Goal: Task Accomplishment & Management: Manage account settings

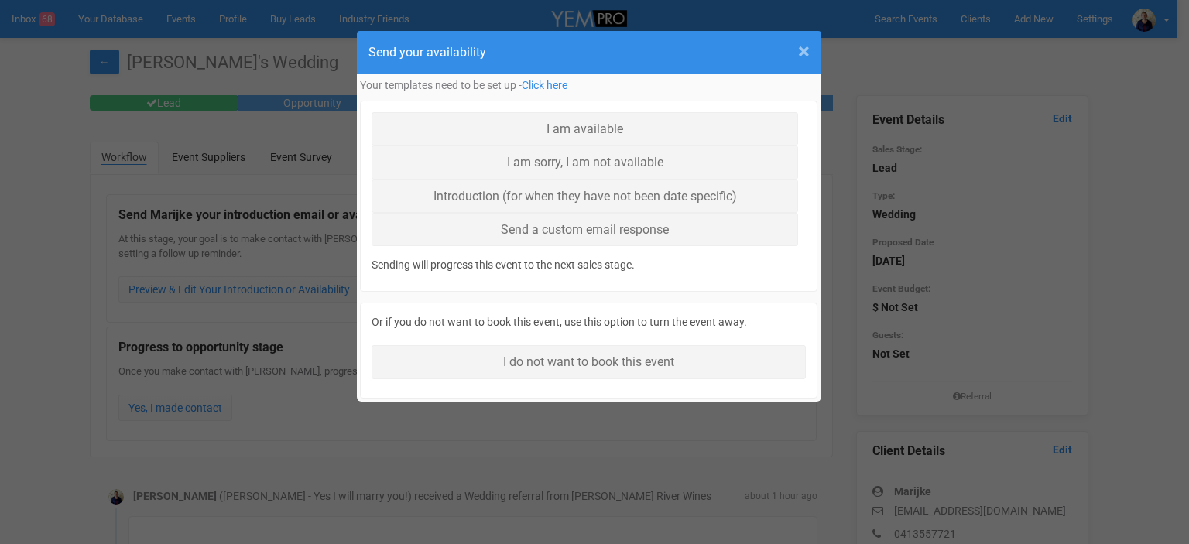
click at [802, 48] on span "×" at bounding box center [804, 52] width 12 height 26
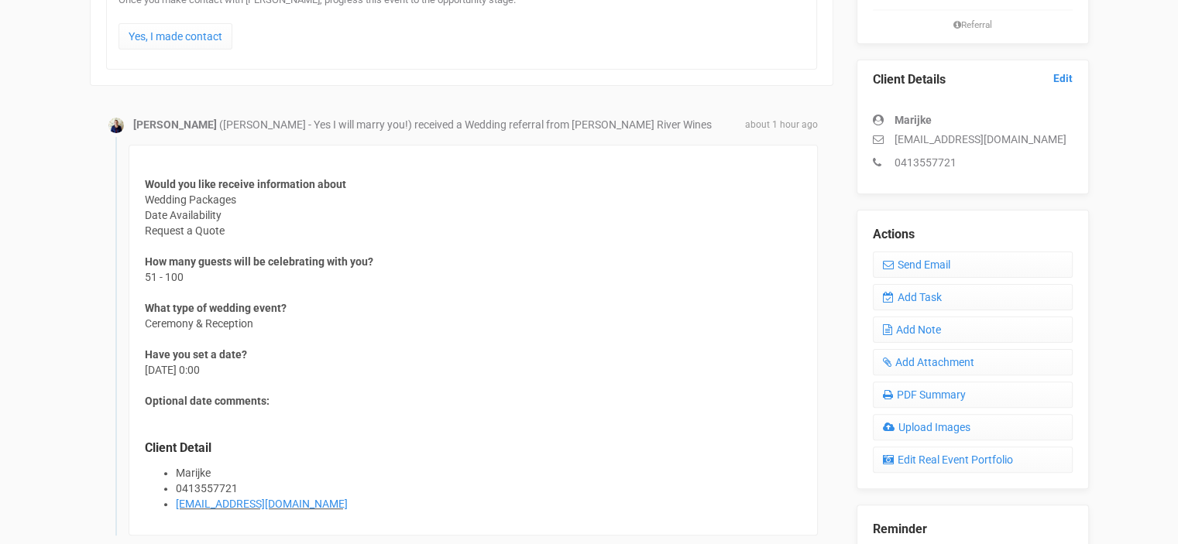
scroll to position [387, 0]
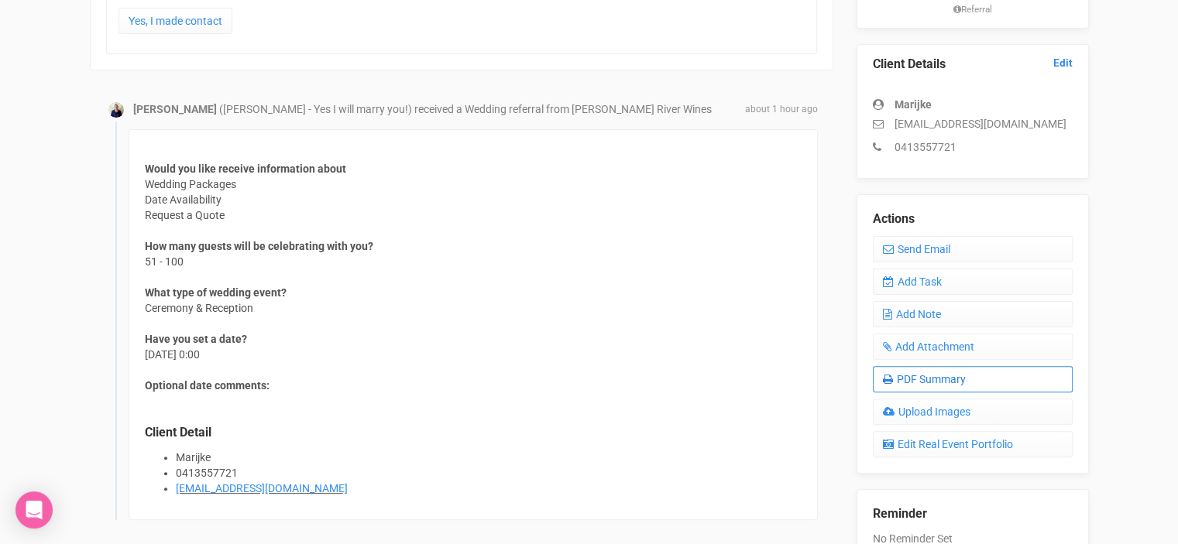
click at [963, 379] on link "PDF Summary" at bounding box center [973, 379] width 200 height 26
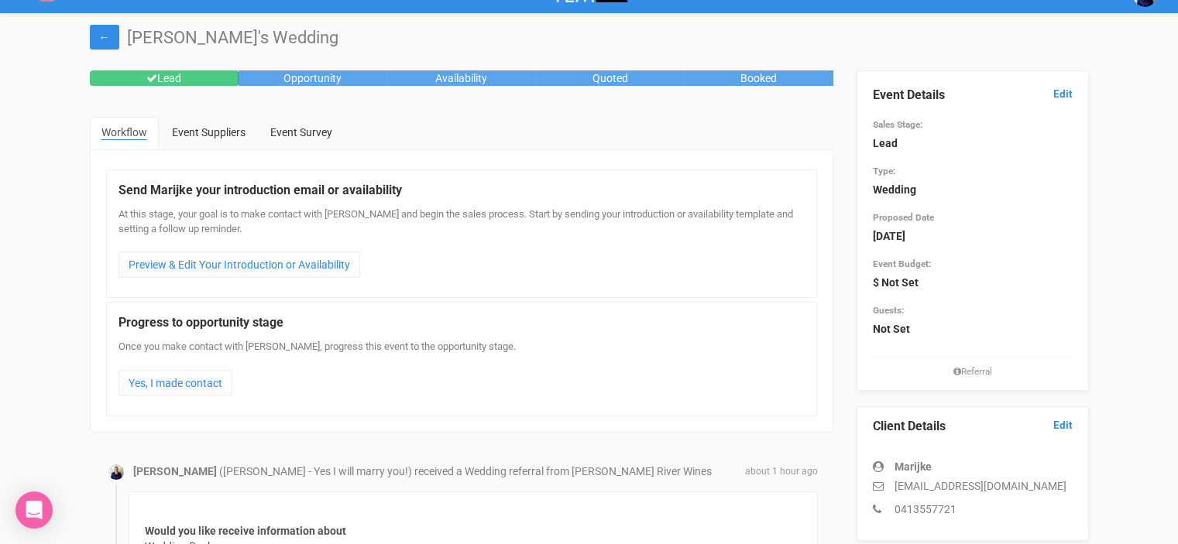
scroll to position [0, 0]
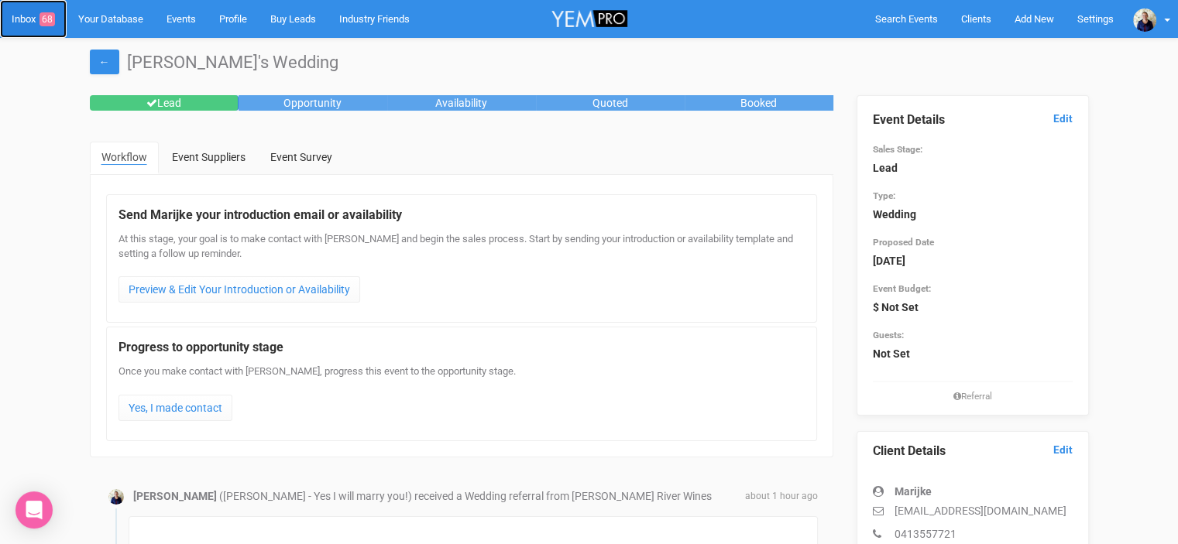
click at [21, 16] on link "Inbox 68" at bounding box center [33, 19] width 67 height 38
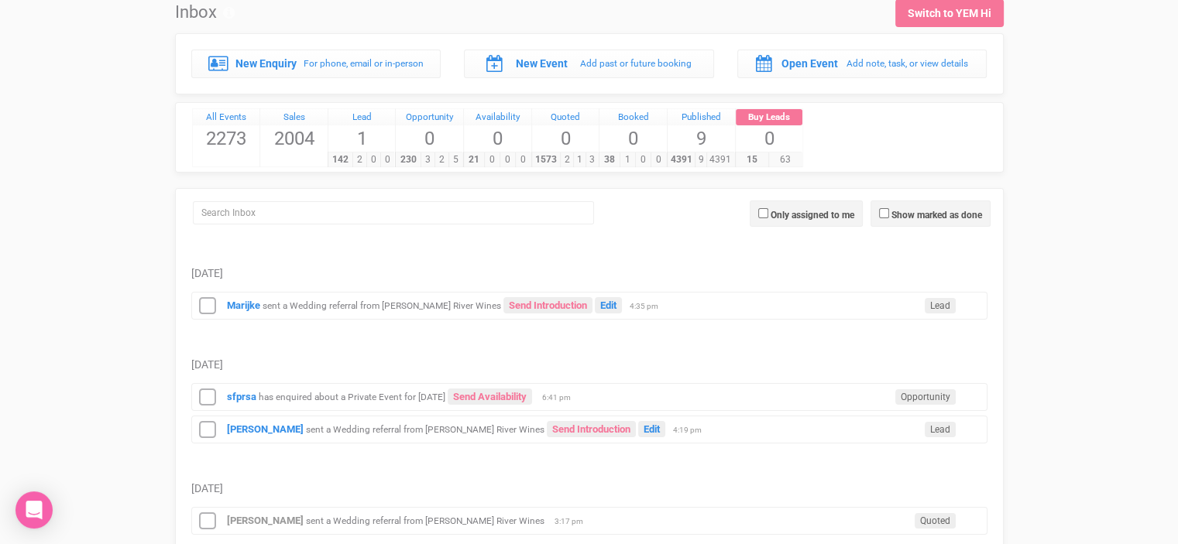
scroll to position [77, 0]
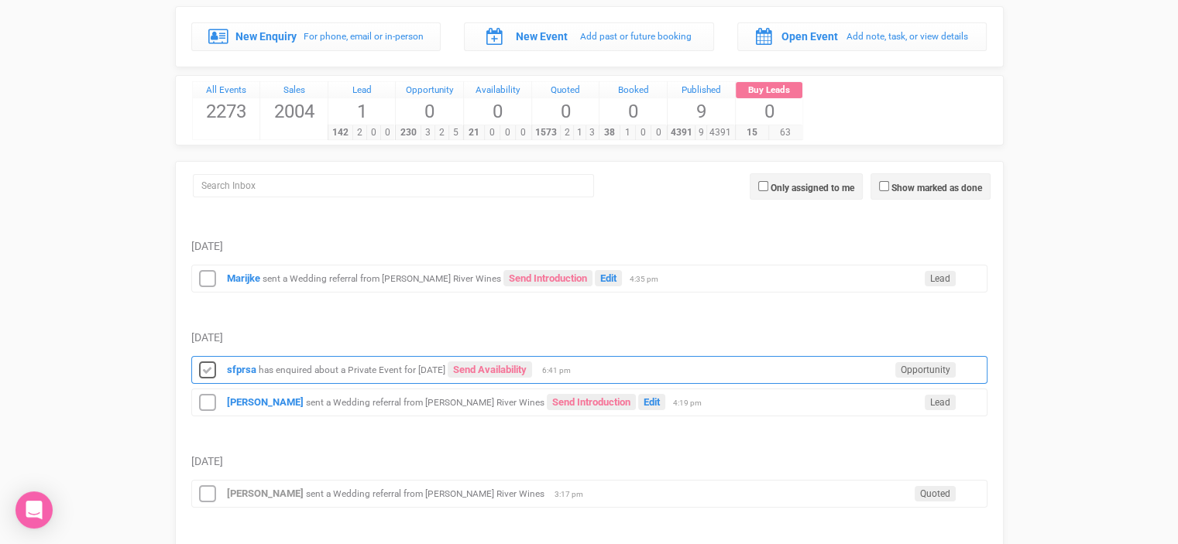
click at [204, 368] on icon at bounding box center [207, 371] width 23 height 20
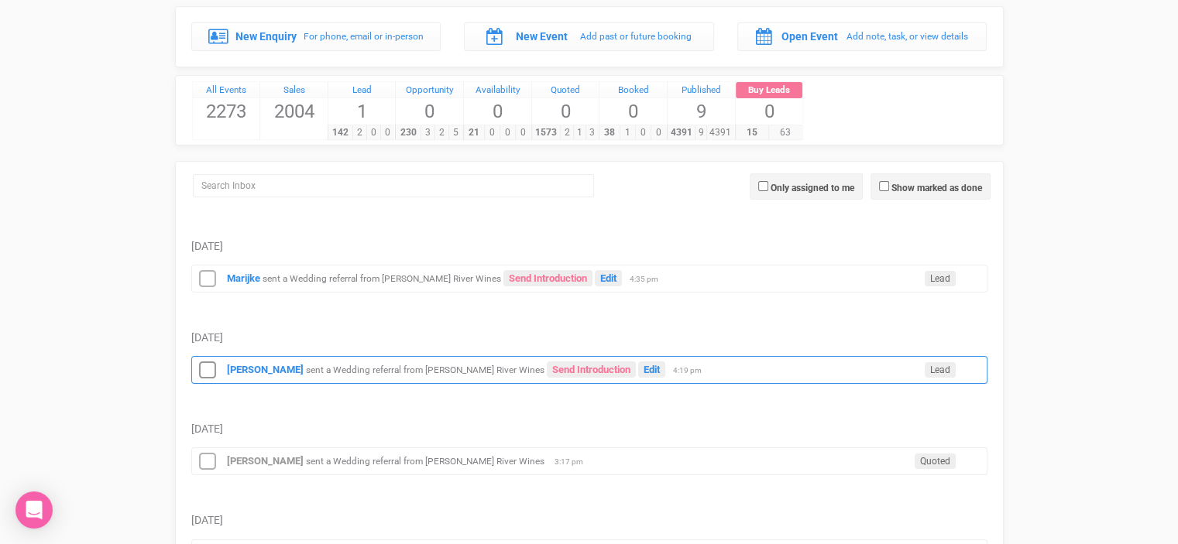
click at [393, 365] on small "sent a Wedding referral from [PERSON_NAME] River Wines" at bounding box center [425, 370] width 239 height 11
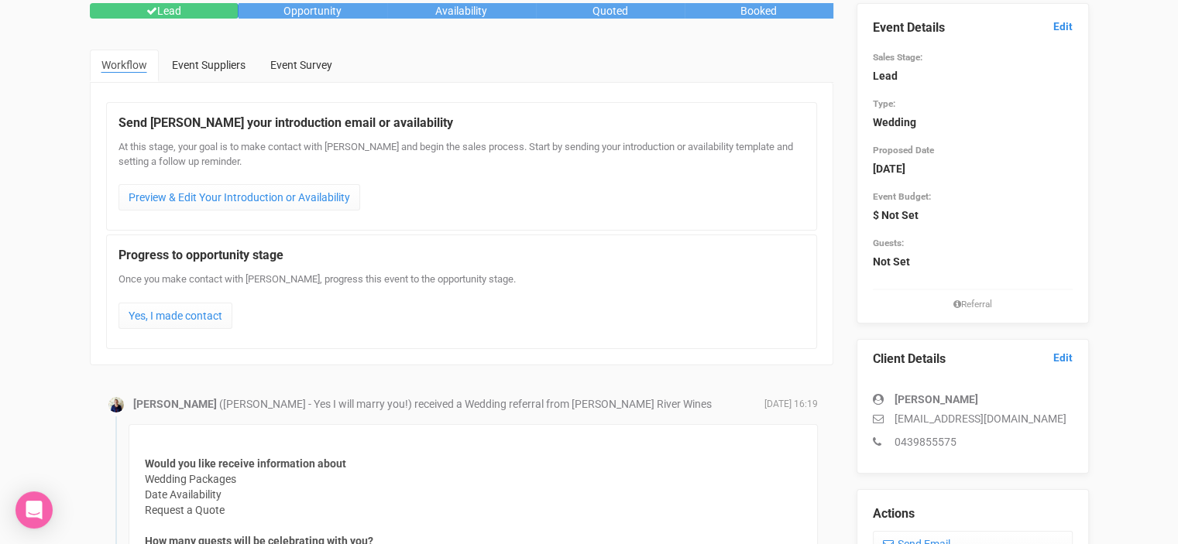
scroll to position [465, 0]
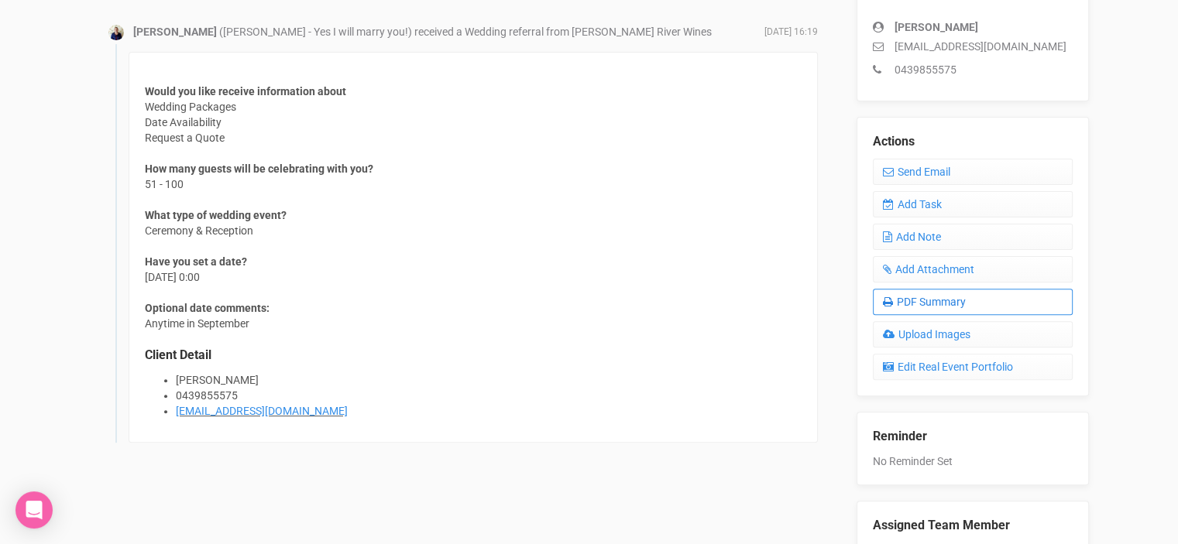
click at [953, 297] on link "PDF Summary" at bounding box center [973, 302] width 200 height 26
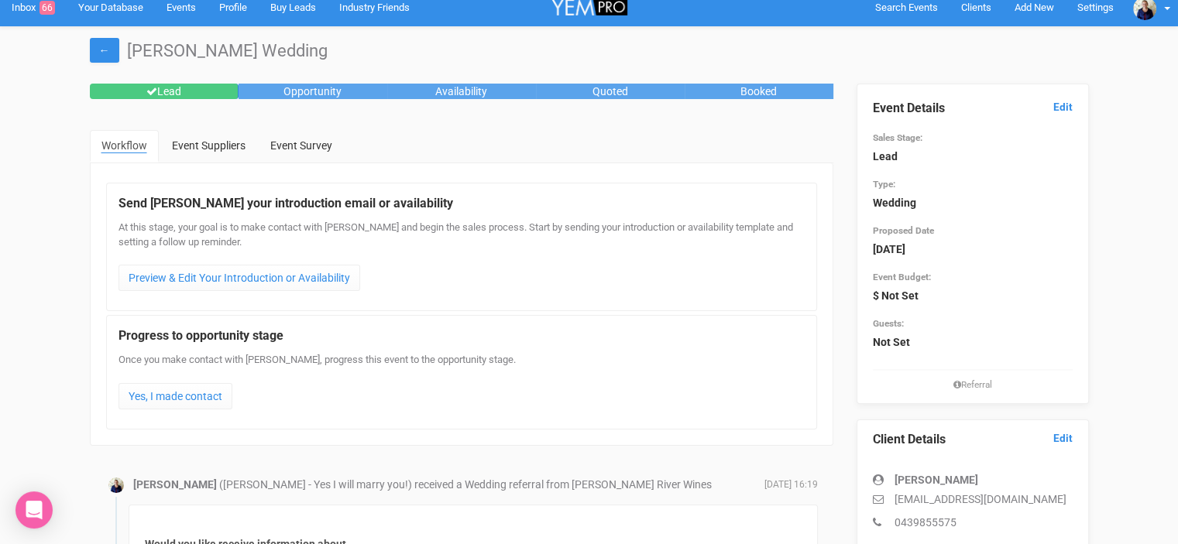
scroll to position [0, 0]
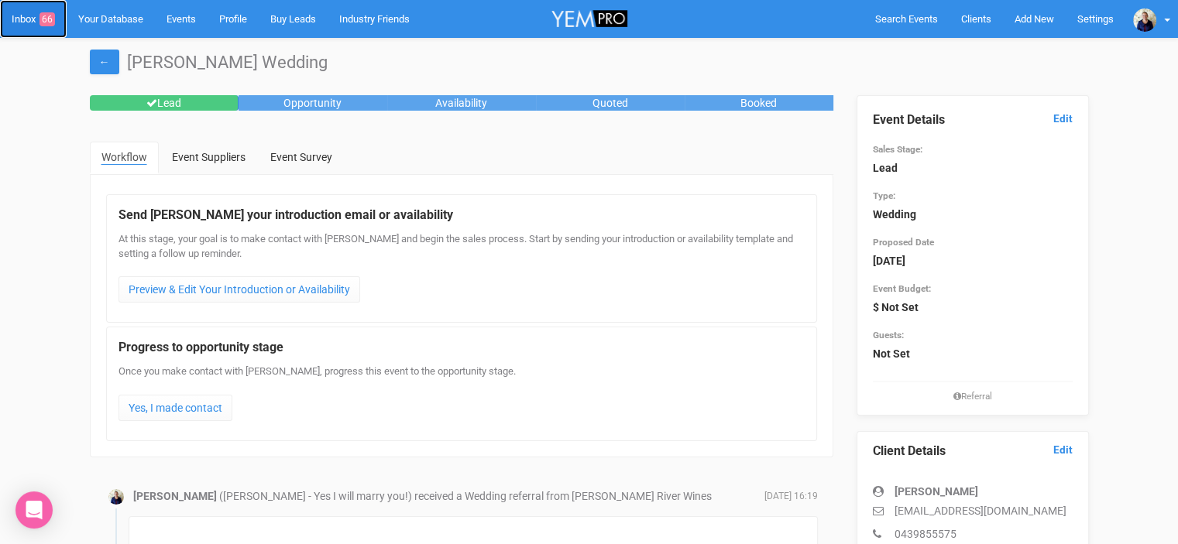
click at [19, 18] on link "Inbox 66" at bounding box center [33, 19] width 67 height 38
